Goal: Navigation & Orientation: Find specific page/section

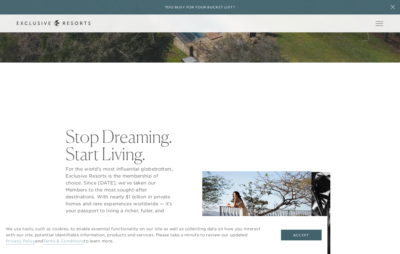
scroll to position [255, 0]
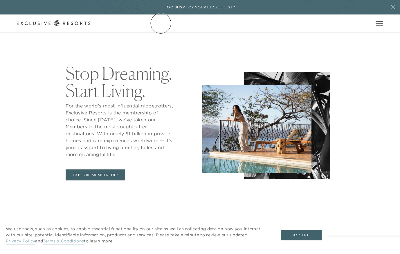
click at [0, 0] on link "The Collection" at bounding box center [0, 0] width 0 height 0
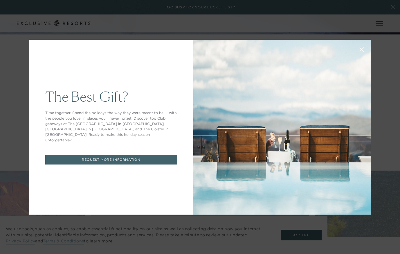
click at [361, 50] on icon at bounding box center [361, 49] width 4 height 4
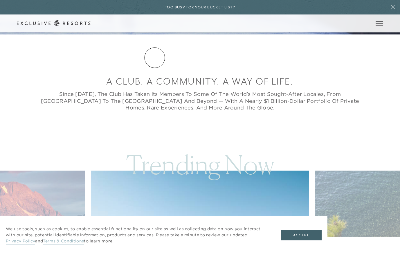
click at [0, 0] on link "Residence Collection" at bounding box center [0, 0] width 0 height 0
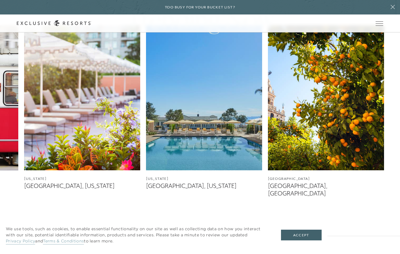
scroll to position [467, 0]
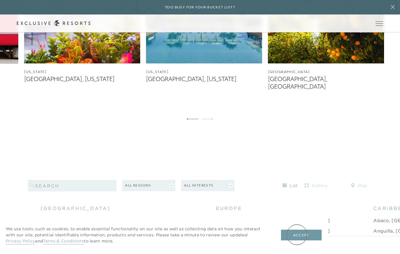
click at [297, 235] on button "Accept" at bounding box center [301, 235] width 41 height 11
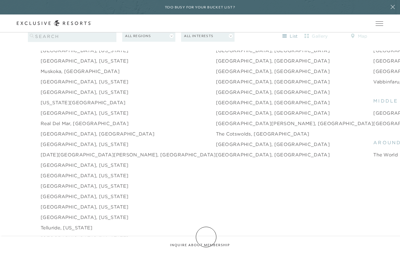
scroll to position [864, 0]
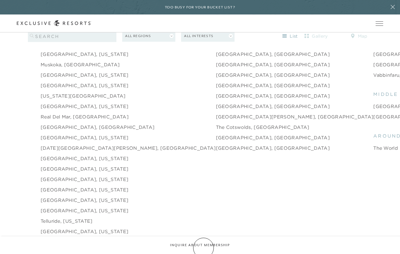
click at [203, 249] on button "show gallery" at bounding box center [200, 254] width 58 height 11
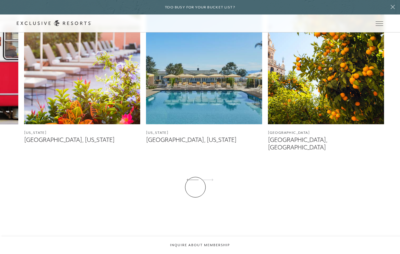
scroll to position [376, 0]
